Goal: Complete application form

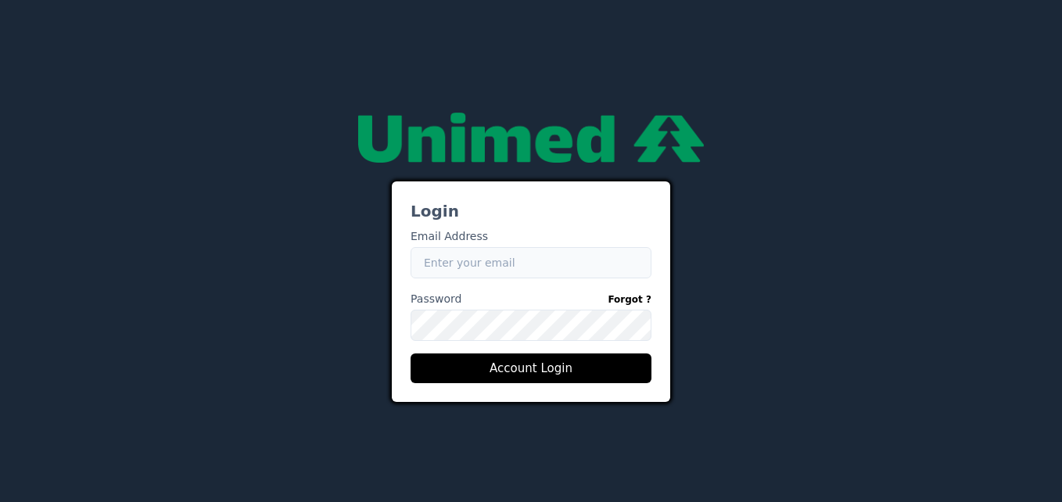
click at [542, 271] on input "Email" at bounding box center [530, 262] width 241 height 31
type input "[PERSON_NAME][EMAIL_ADDRESS][DOMAIN_NAME]"
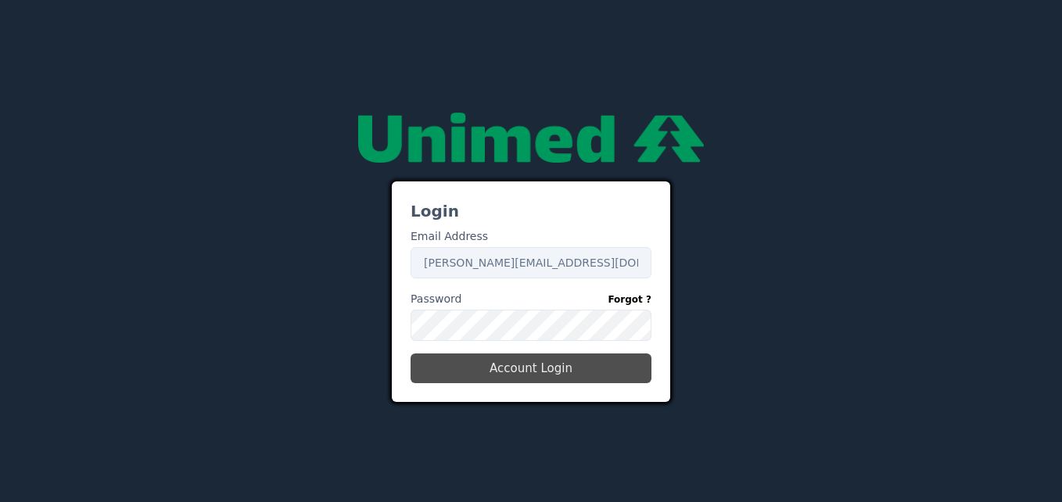
click at [507, 377] on button "Account Login" at bounding box center [530, 368] width 241 height 30
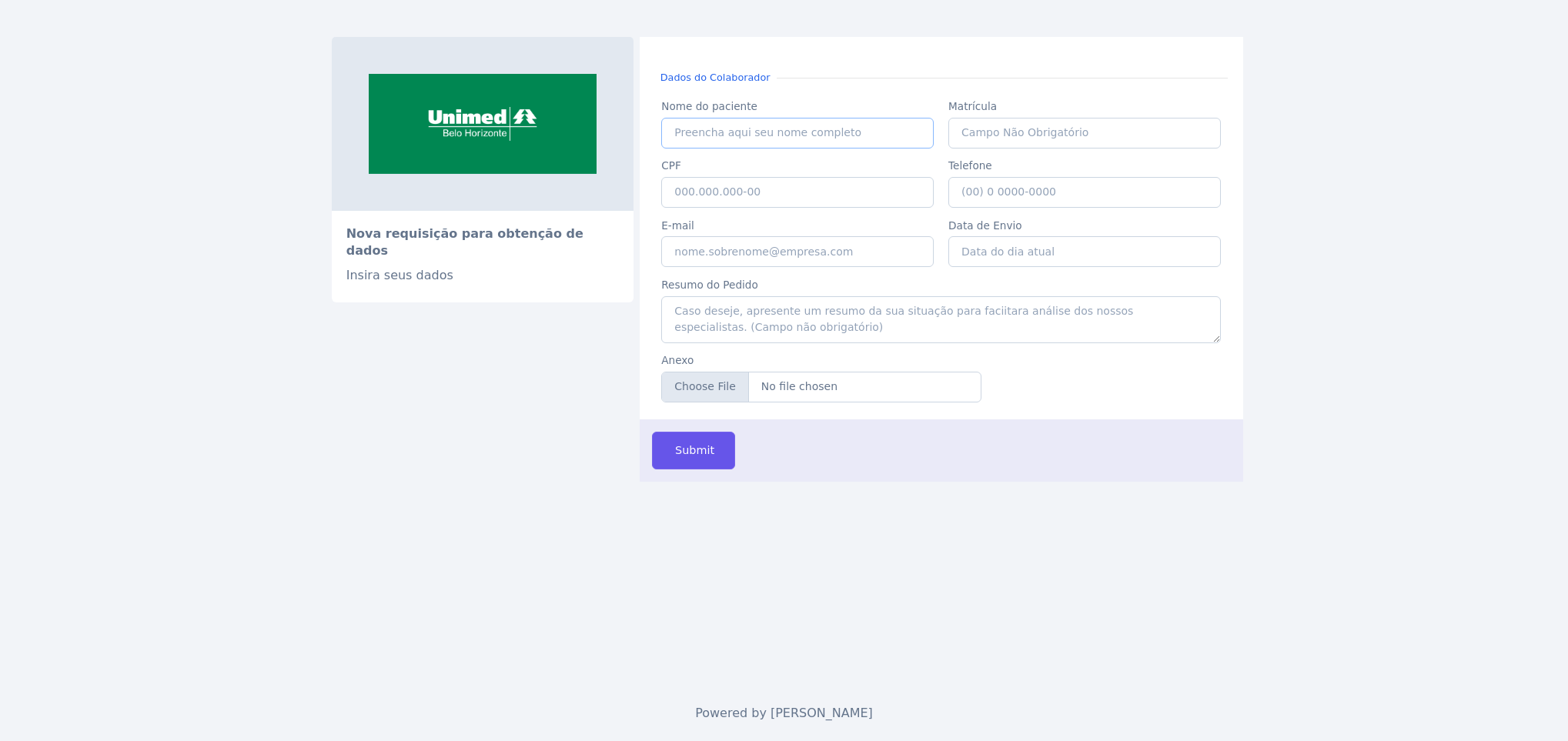
click at [769, 127] on input "Nome do paciente" at bounding box center [797, 133] width 273 height 31
type input "g"
type input "[PERSON_NAME]"
type input "187659"
type input "154.972.466-56"
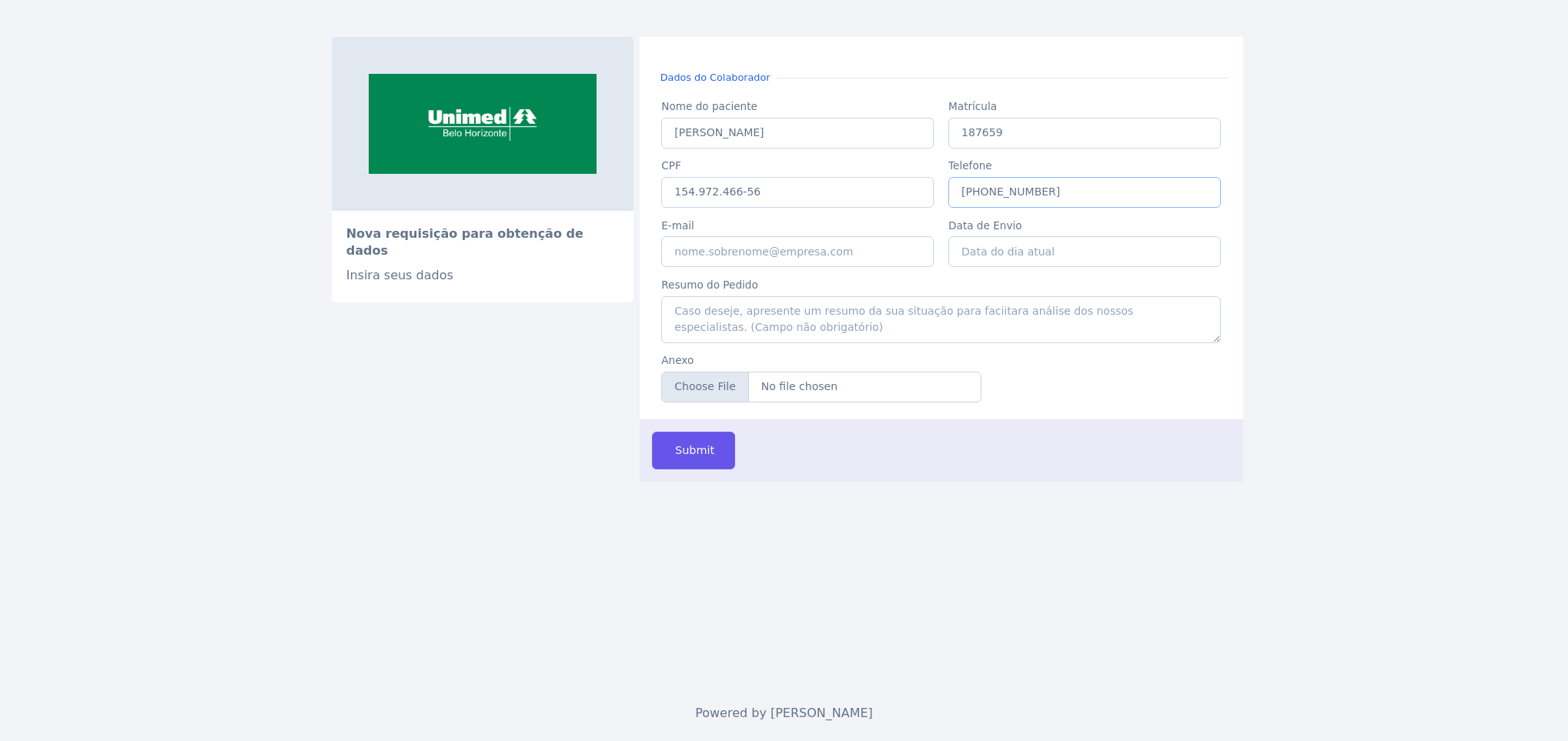
type input "[PHONE_NUMBER]"
type input "[PERSON_NAME][EMAIL_ADDRESS][DOMAIN_NAME]"
click at [1038, 245] on input "Data de Envio" at bounding box center [1084, 251] width 273 height 31
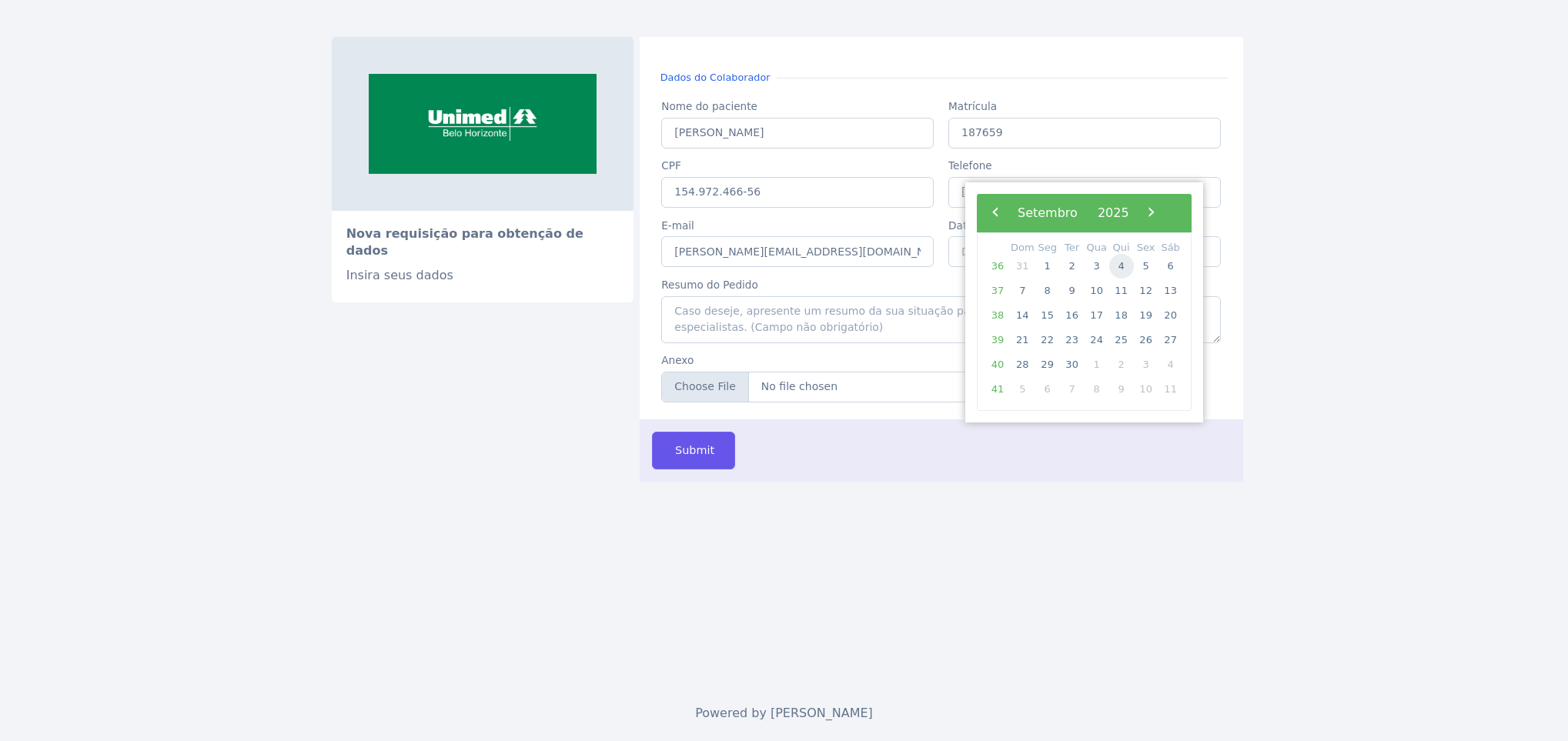
click at [1134, 274] on td "5" at bounding box center [1146, 266] width 25 height 25
click at [1123, 273] on span "4" at bounding box center [1121, 266] width 25 height 25
type input "[DATE]"
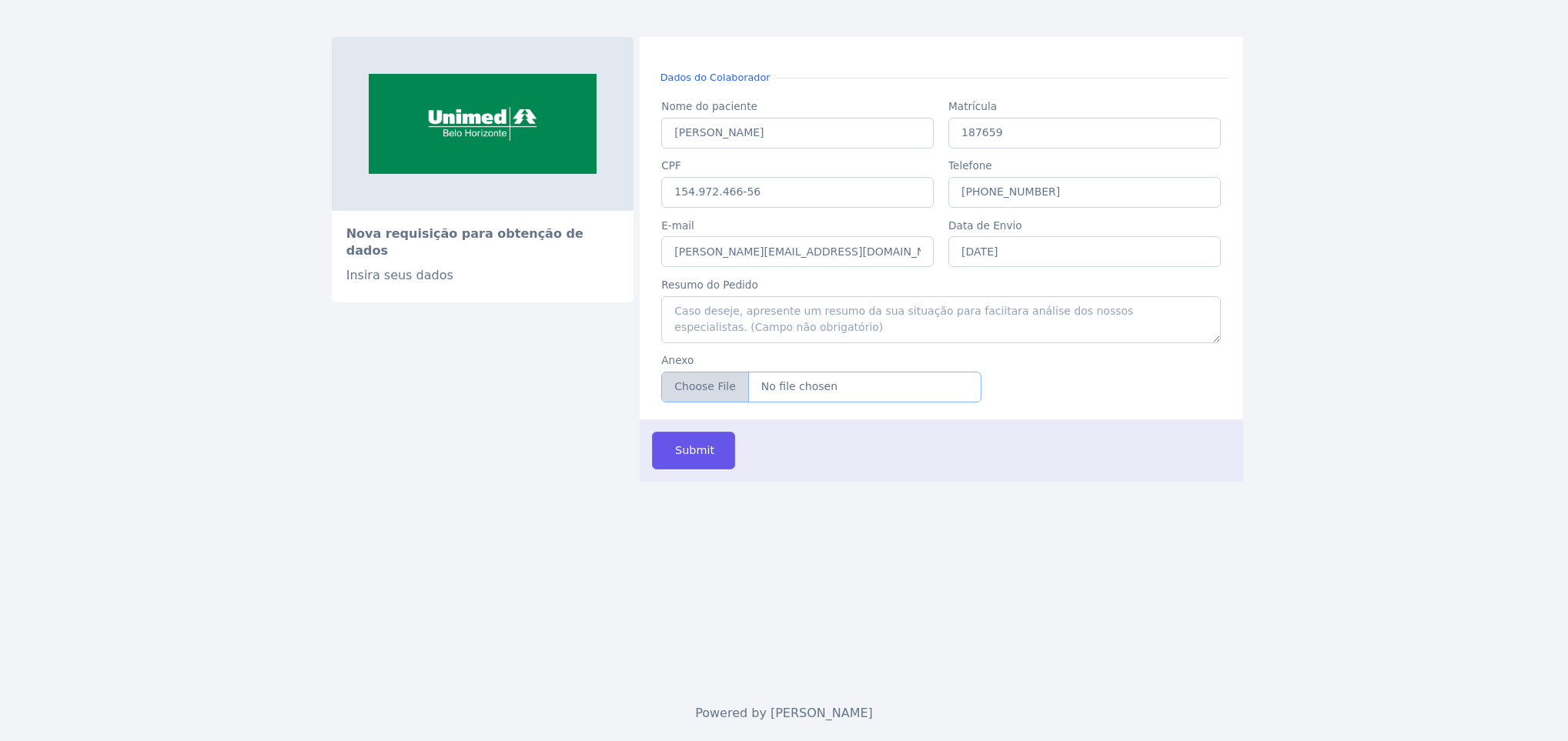
click at [695, 393] on input "Anexo" at bounding box center [821, 387] width 320 height 31
type input "C:\fakepath\[PERSON_NAME].pdf"
click at [697, 453] on span "Submit" at bounding box center [693, 451] width 42 height 17
click at [695, 134] on input "Nome do paciente" at bounding box center [797, 133] width 273 height 31
paste input "ADRIANA LIMA FERREIRA"
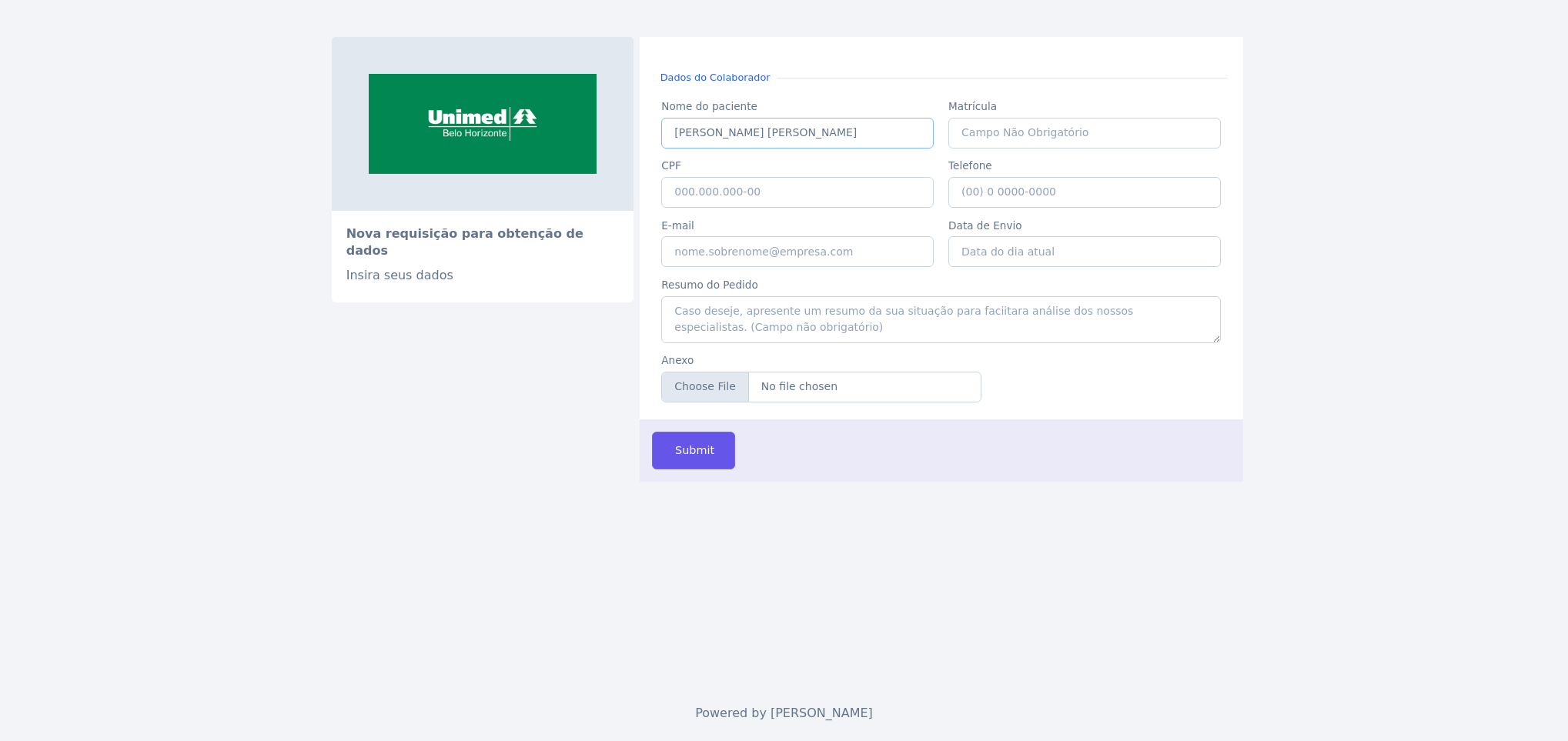
type input "ADRIANA LIMA FERREIRA"
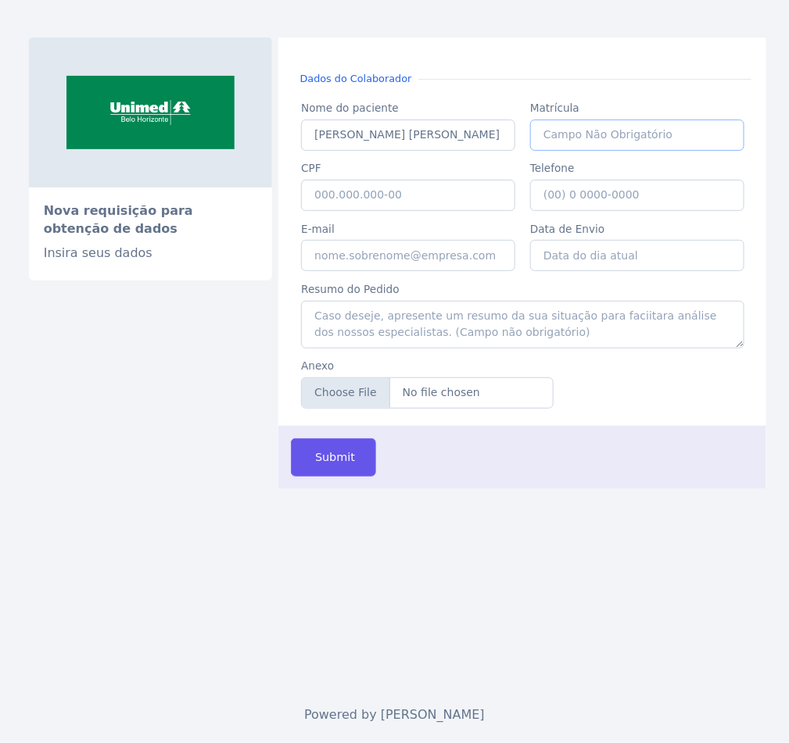
click at [638, 146] on input "Matrícula" at bounding box center [637, 135] width 214 height 31
paste input "2975"
type input "2975"
click at [378, 186] on input "CPF" at bounding box center [408, 195] width 214 height 31
paste input "004.826.546-27"
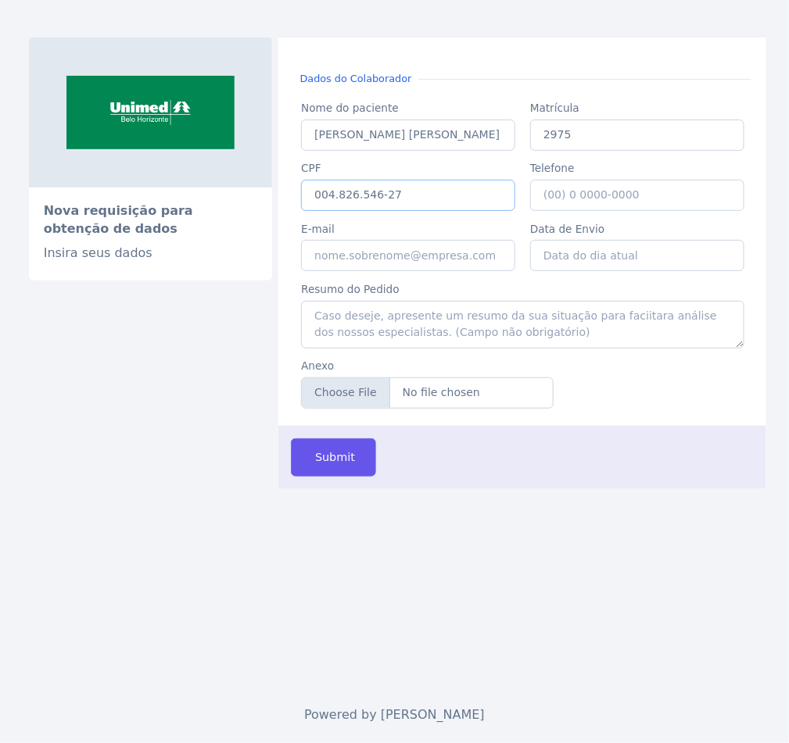
type input "004.826.546-27"
click at [627, 197] on input "Telefone" at bounding box center [637, 195] width 214 height 31
type input "[PHONE_NUMBER]"
type input "[PERSON_NAME][EMAIL_ADDRESS][DOMAIN_NAME]"
click at [679, 252] on input "Data de Envio" at bounding box center [637, 255] width 214 height 31
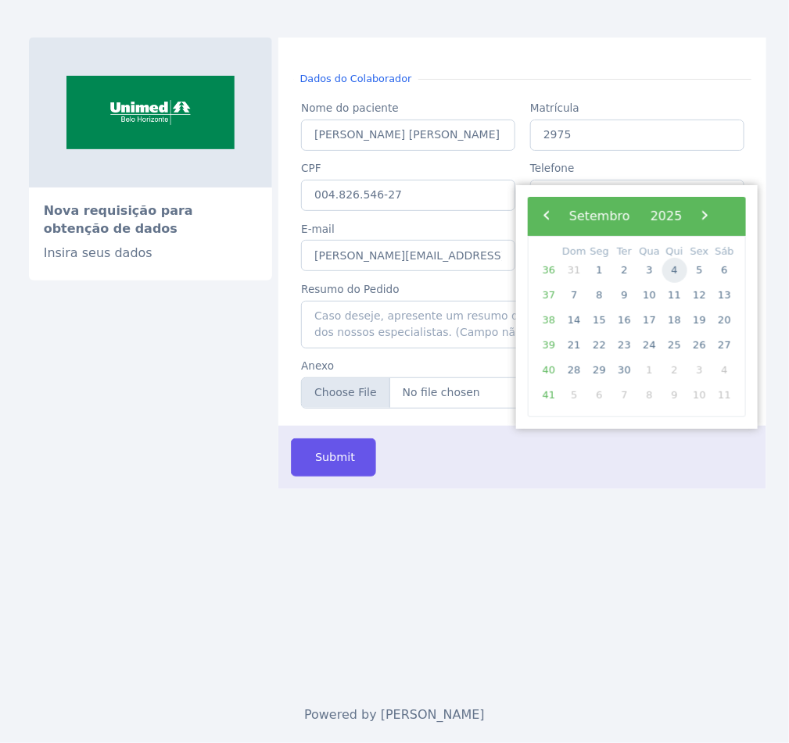
click at [674, 272] on span "4" at bounding box center [674, 270] width 25 height 25
type input "[DATE]"
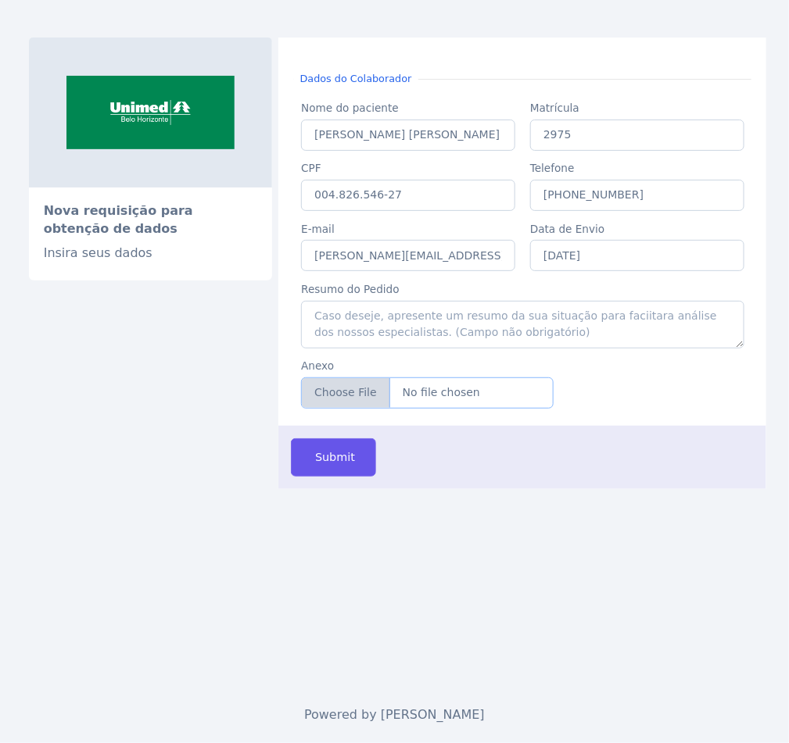
click at [392, 406] on input "Anexo" at bounding box center [427, 393] width 252 height 31
click at [373, 134] on input "ADRIANA LIMA FERREIRA" at bounding box center [408, 135] width 214 height 31
paste input "AGES CARVALHO"
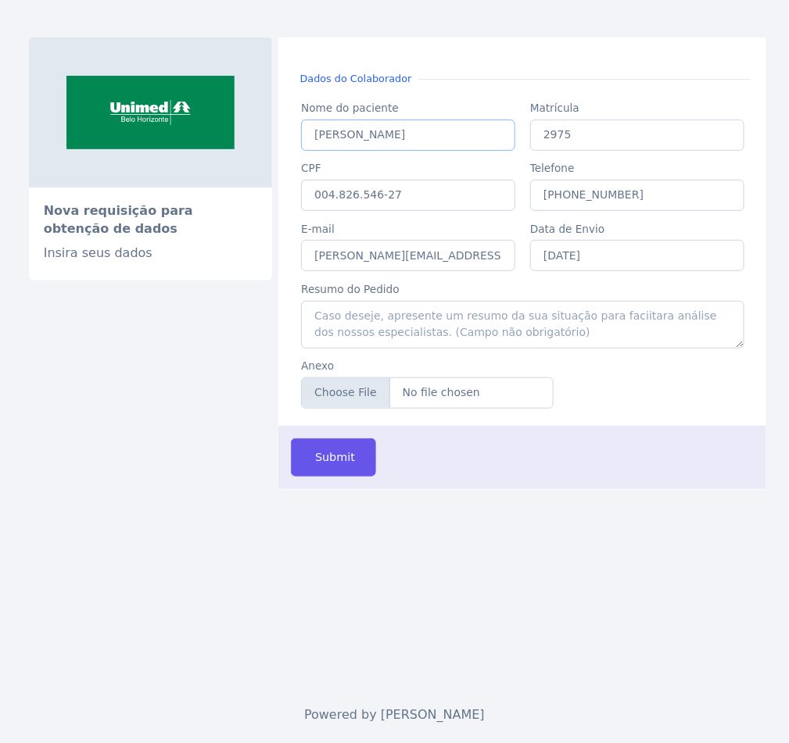
type input "ADRIANA LAGES CARVALHO"
click at [566, 141] on input "2975" at bounding box center [637, 135] width 214 height 31
paste input "17848"
type input "17848"
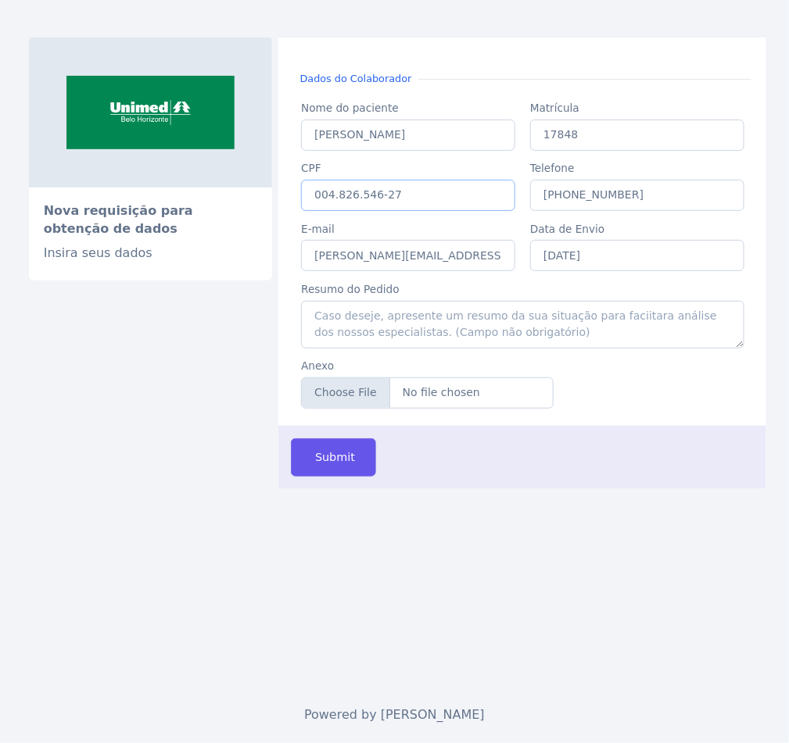
click at [341, 199] on input "004.826.546-27" at bounding box center [408, 195] width 214 height 31
paste input "103.399.876-18"
type input "103.399.876-18"
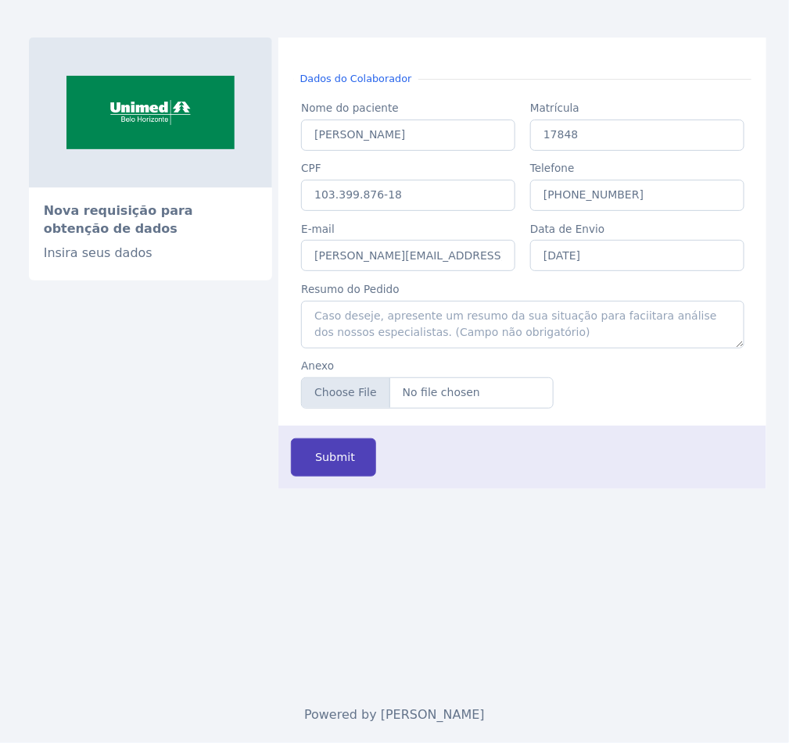
click at [341, 467] on span "Submit" at bounding box center [333, 458] width 43 height 17
click at [357, 401] on input "Anexo" at bounding box center [427, 393] width 252 height 31
type input "C:\fakepath\[PERSON_NAME].pdf"
click at [348, 458] on span "Submit" at bounding box center [333, 458] width 43 height 17
